Goal: Navigation & Orientation: Find specific page/section

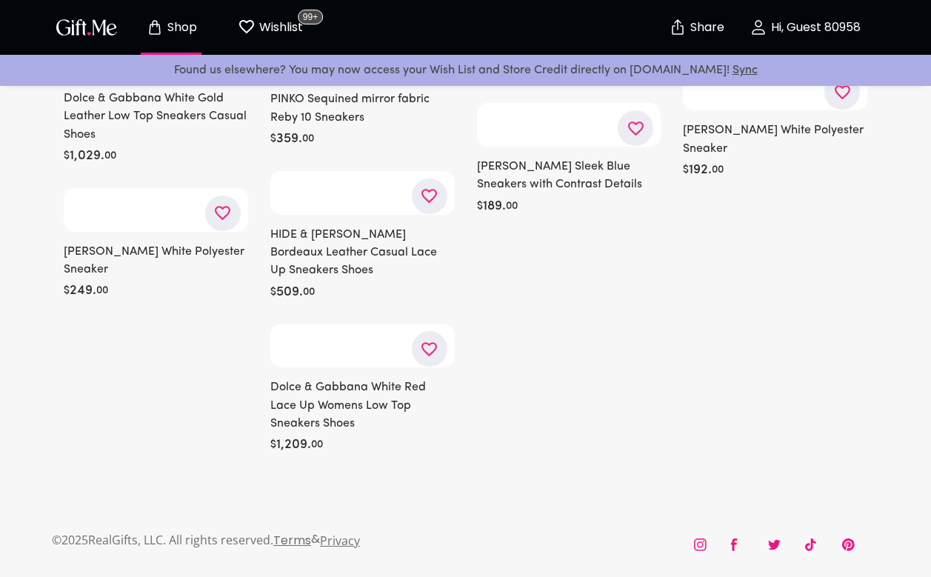
scroll to position [42986, 0]
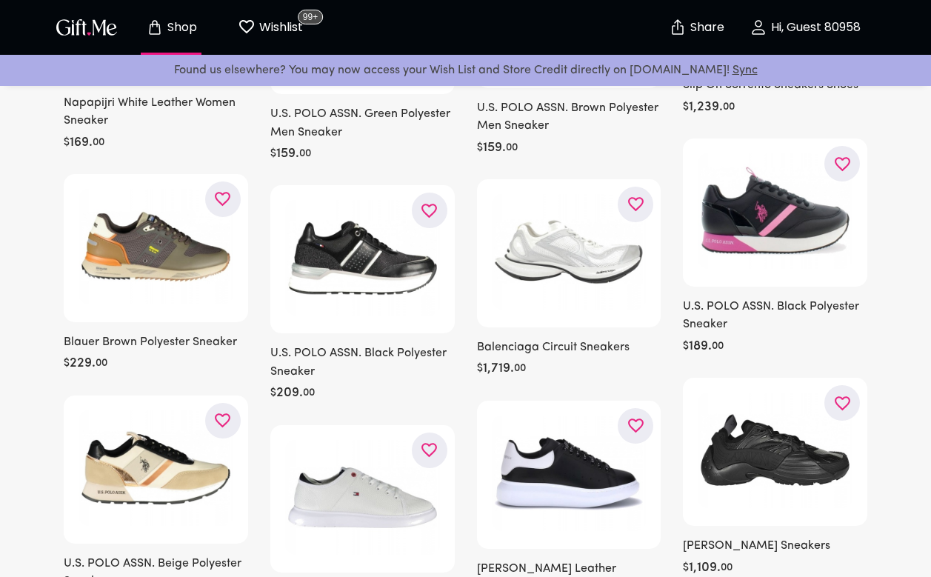
click at [0, 0] on icon "button" at bounding box center [0, 0] width 0 height 0
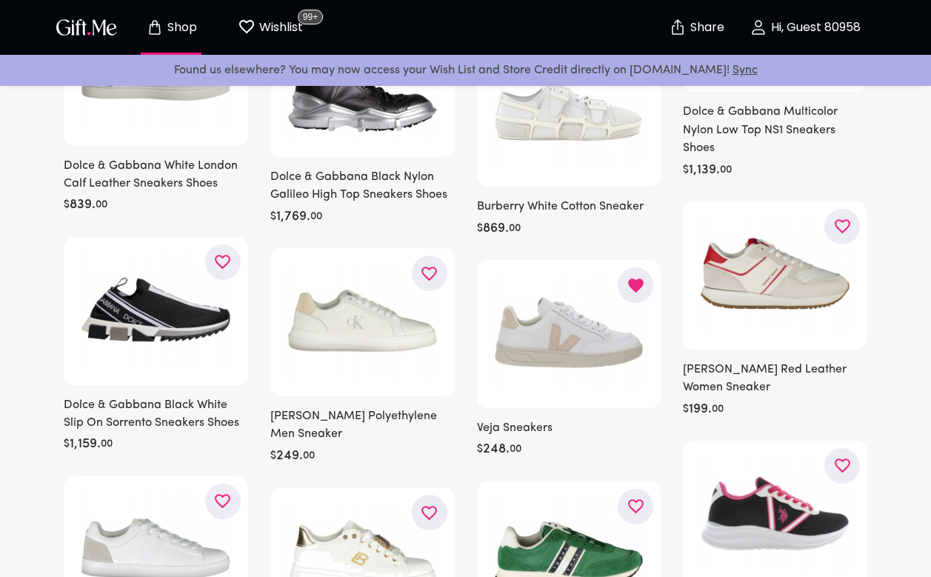
scroll to position [42157, 0]
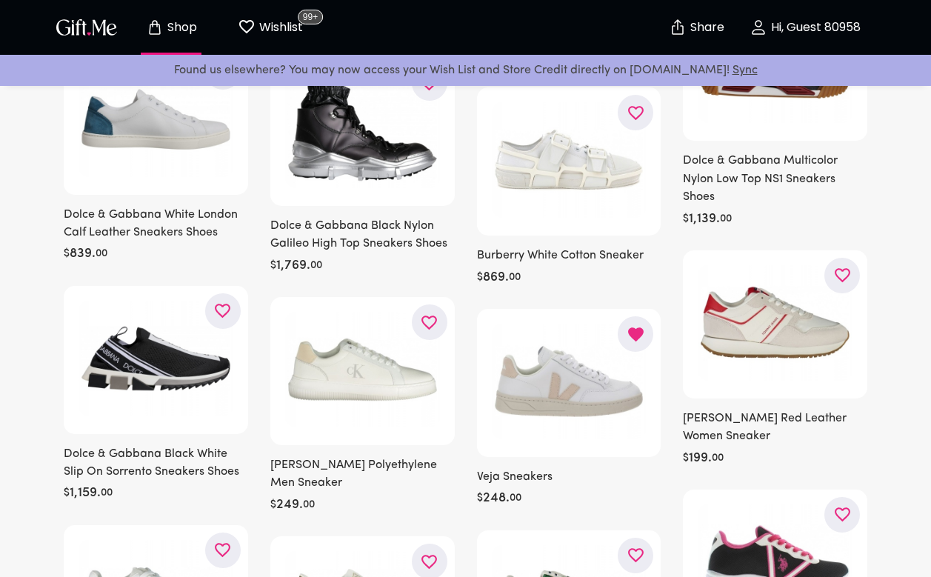
click at [597, 324] on img at bounding box center [569, 382] width 155 height 116
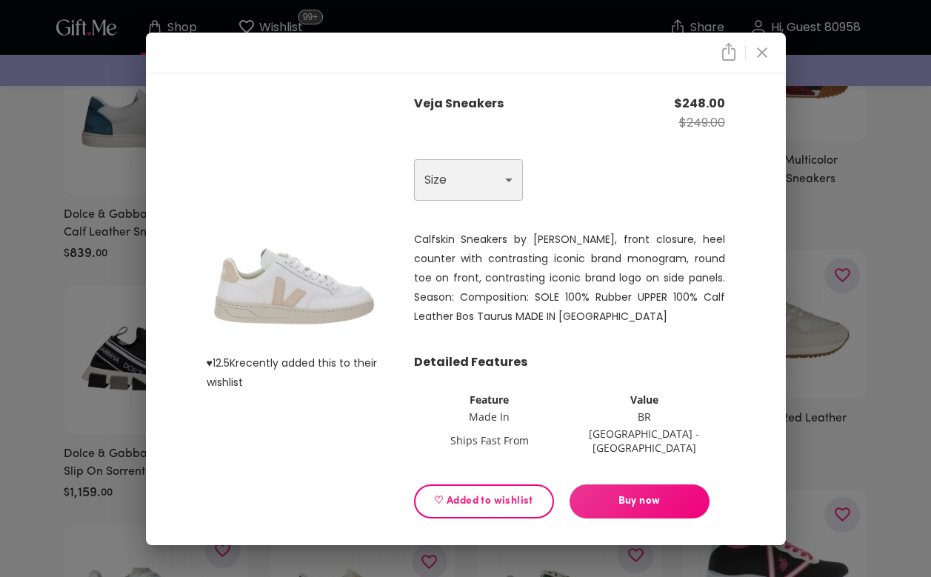
click at [507, 182] on select "Choose One US 8 - EU 38 US 9 - EU 39 US 10 - EU 40 US 11 - EU 41" at bounding box center [468, 179] width 109 height 41
click at [758, 61] on icon "close" at bounding box center [762, 53] width 18 height 18
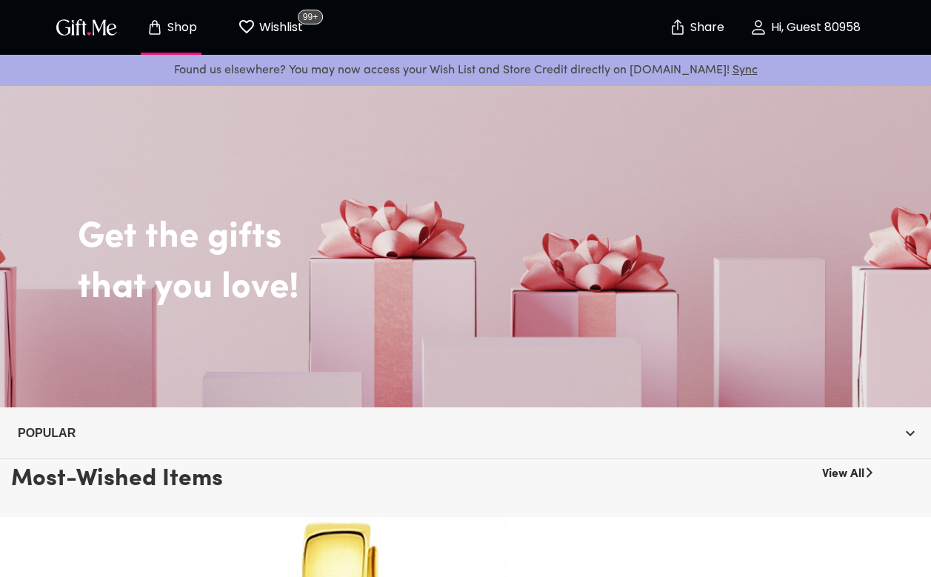
scroll to position [4, 0]
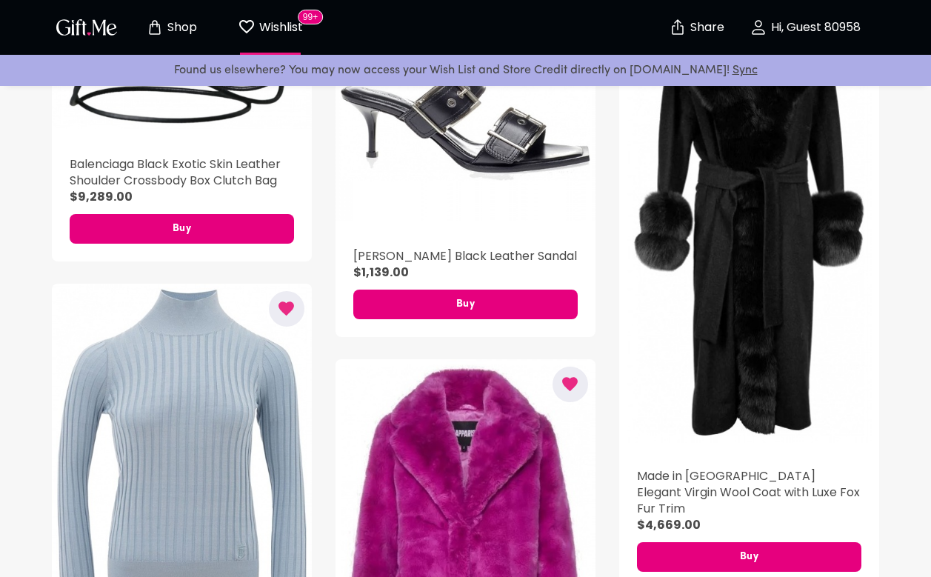
scroll to position [1792, 0]
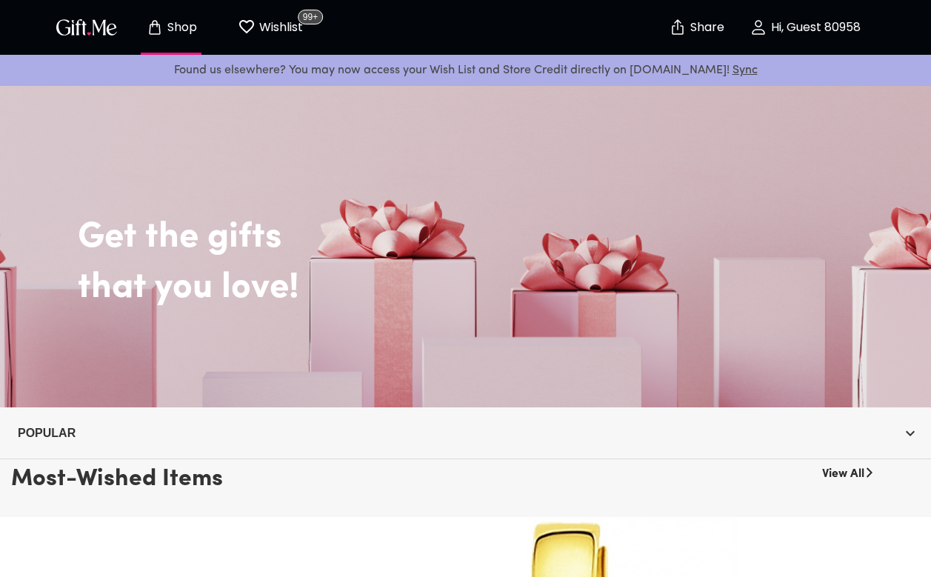
click at [855, 467] on link "View All" at bounding box center [843, 471] width 42 height 24
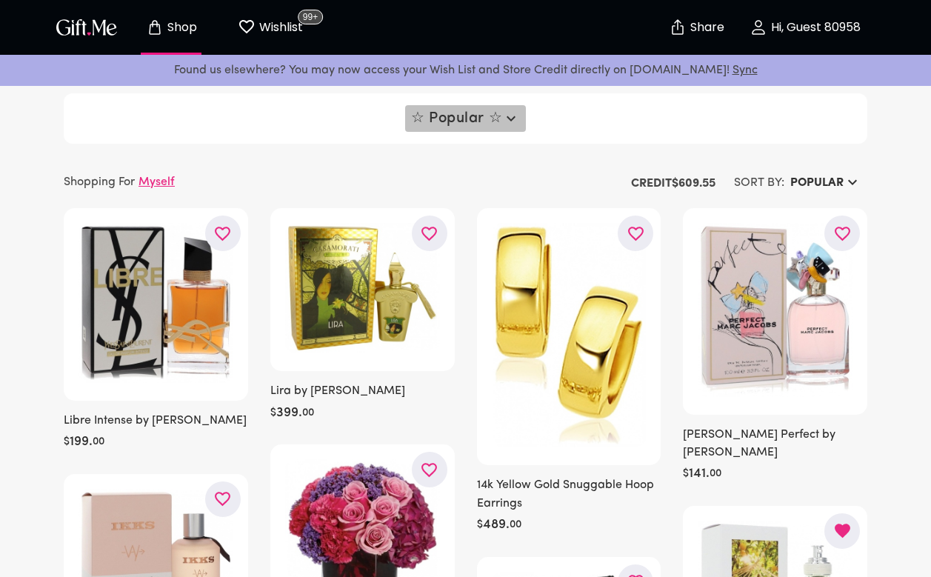
click at [515, 117] on icon "button" at bounding box center [511, 118] width 9 height 5
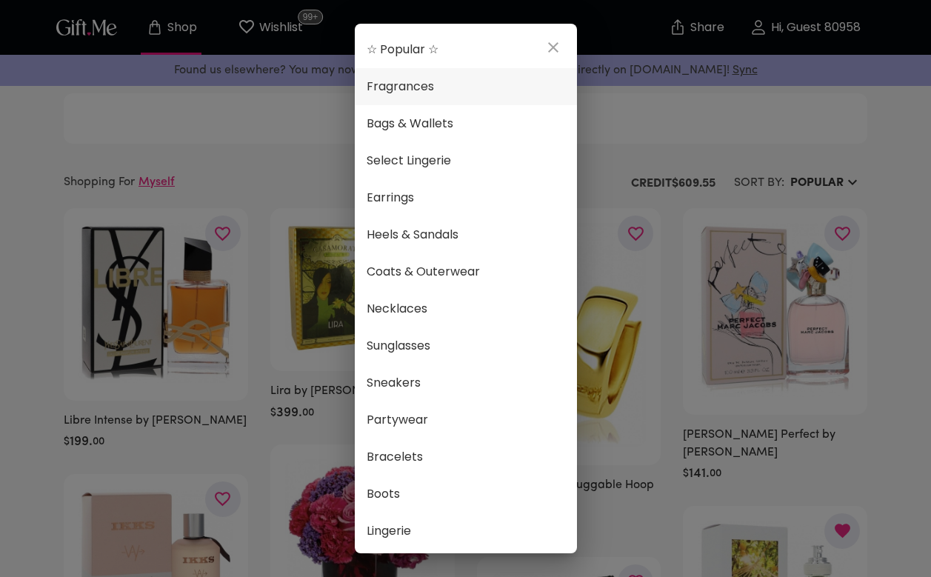
click at [442, 85] on span "Fragrances" at bounding box center [466, 86] width 198 height 19
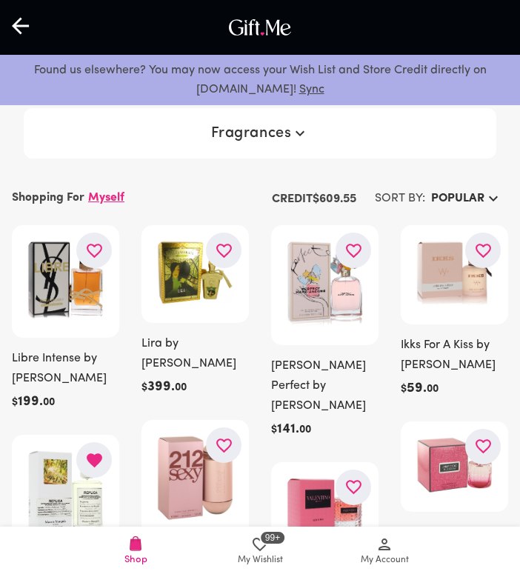
click at [325, 342] on div at bounding box center [324, 285] width 107 height 120
click at [442, 144] on div "Fragrances" at bounding box center [260, 133] width 473 height 50
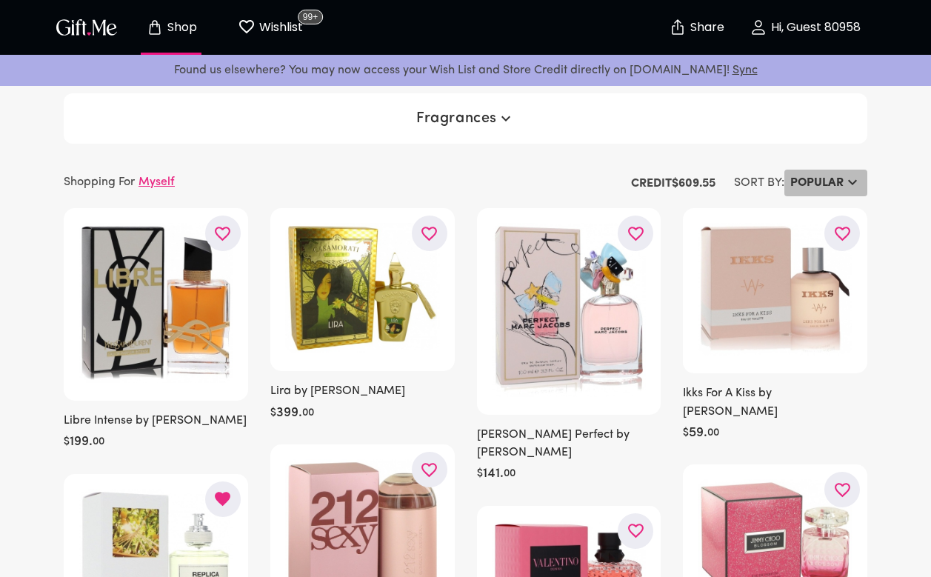
click at [784, 179] on button "Popular" at bounding box center [825, 183] width 83 height 27
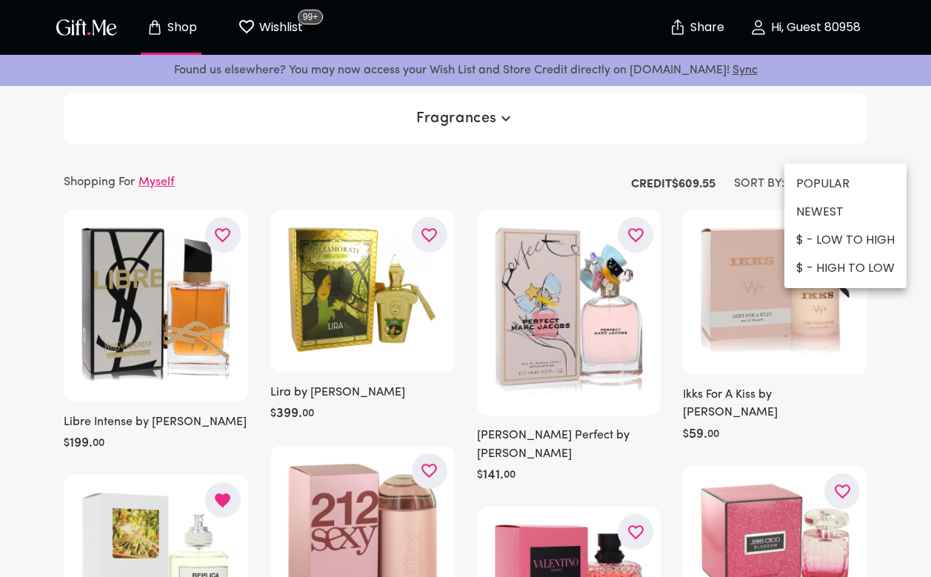
click at [772, 173] on div at bounding box center [465, 288] width 931 height 577
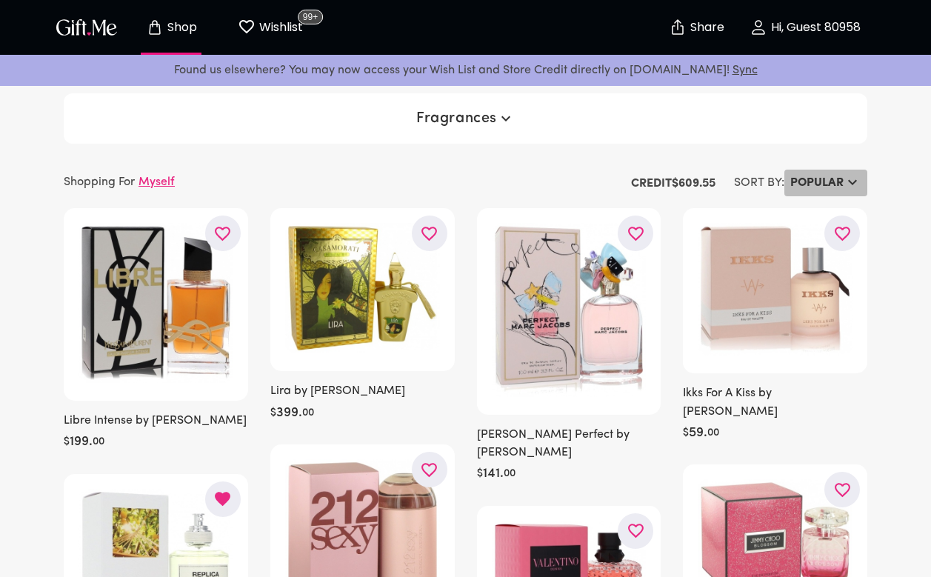
click at [797, 187] on h6 "Popular" at bounding box center [816, 183] width 53 height 18
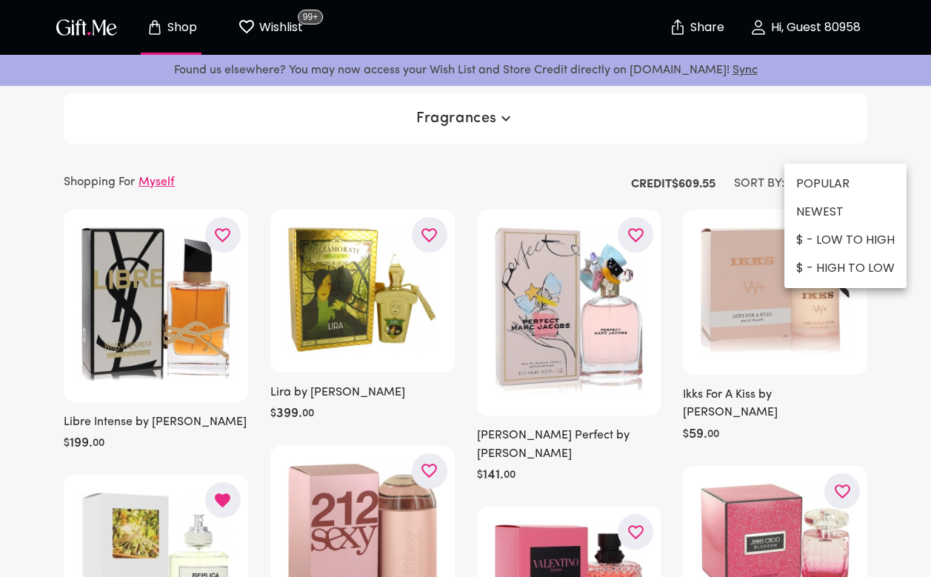
click at [826, 273] on li "$ - HIGH TO LOW" at bounding box center [845, 268] width 122 height 28
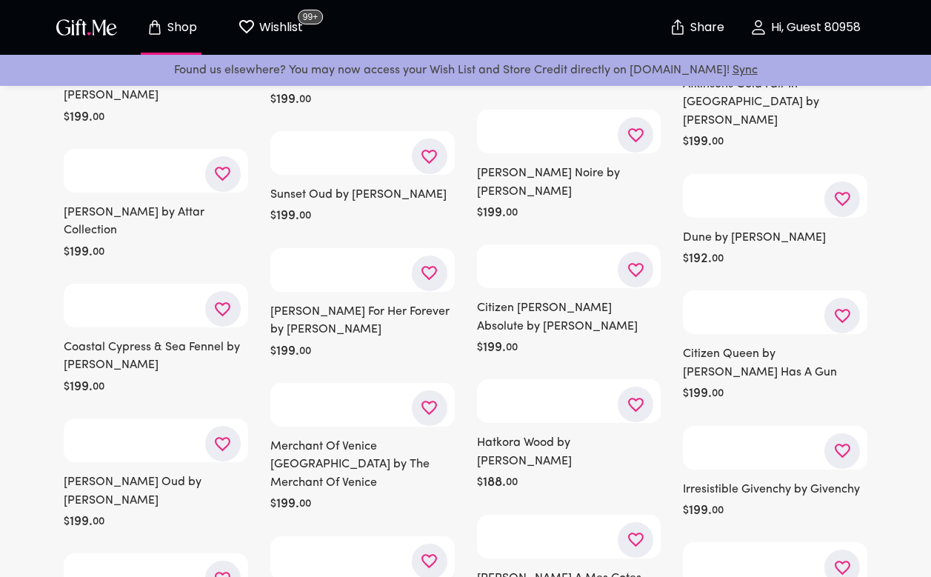
scroll to position [88304, 0]
